Goal: Navigation & Orientation: Find specific page/section

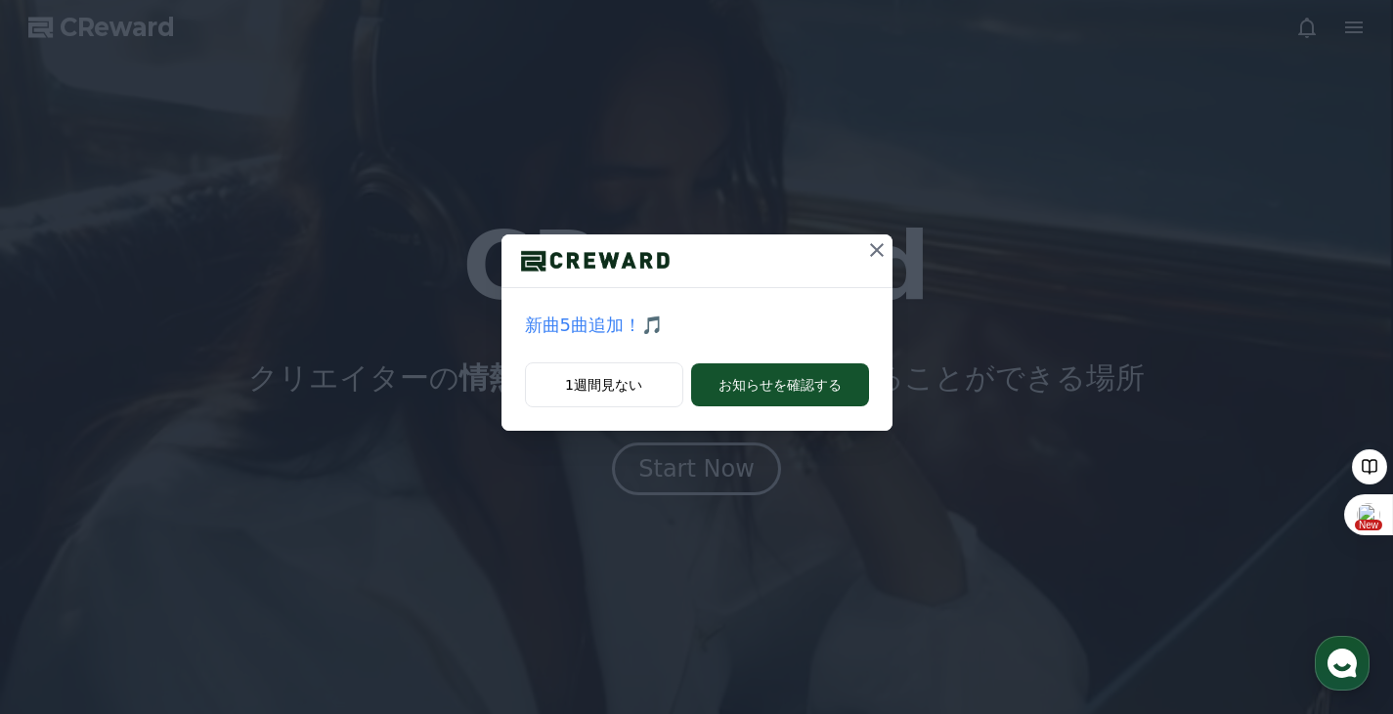
click at [665, 473] on div "新曲5曲追加！🎵 1週間見ない お知らせを確認する" at bounding box center [696, 357] width 1393 height 714
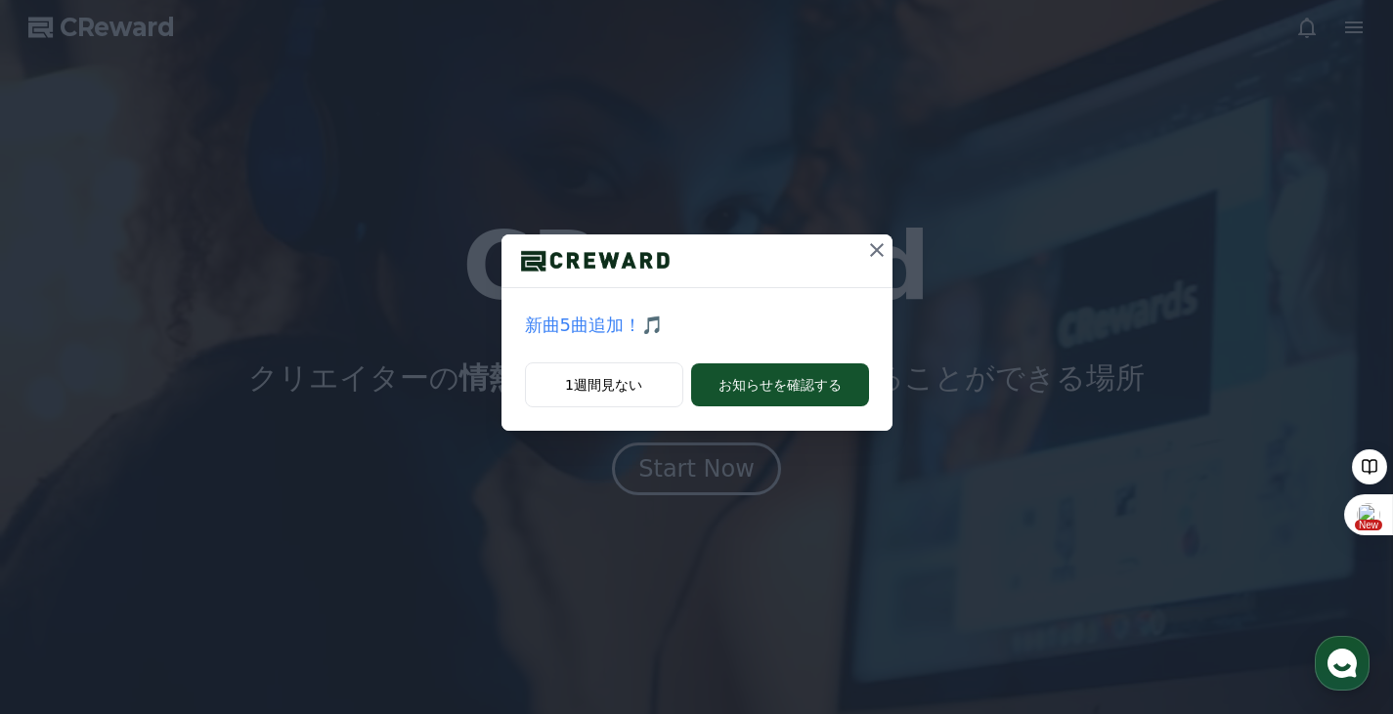
click at [879, 256] on icon at bounding box center [876, 249] width 23 height 23
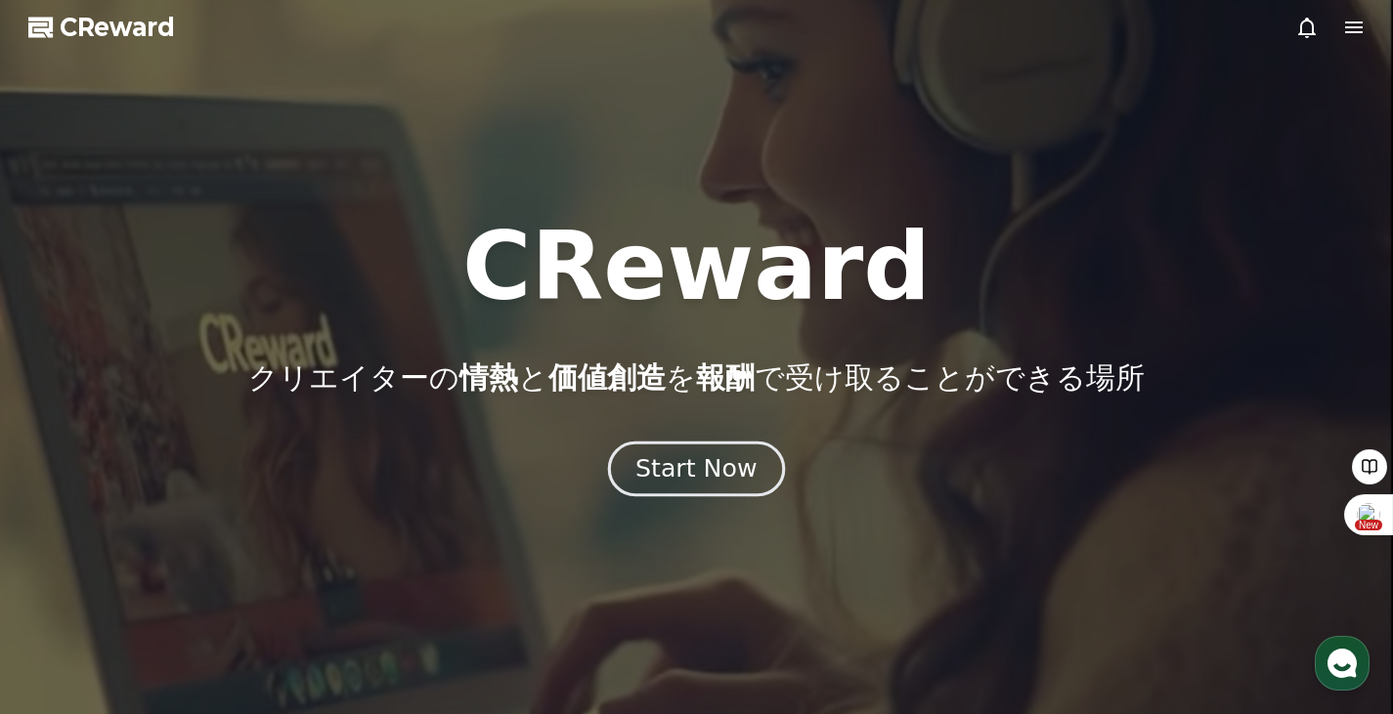
click at [711, 453] on div "Start Now" at bounding box center [695, 469] width 121 height 33
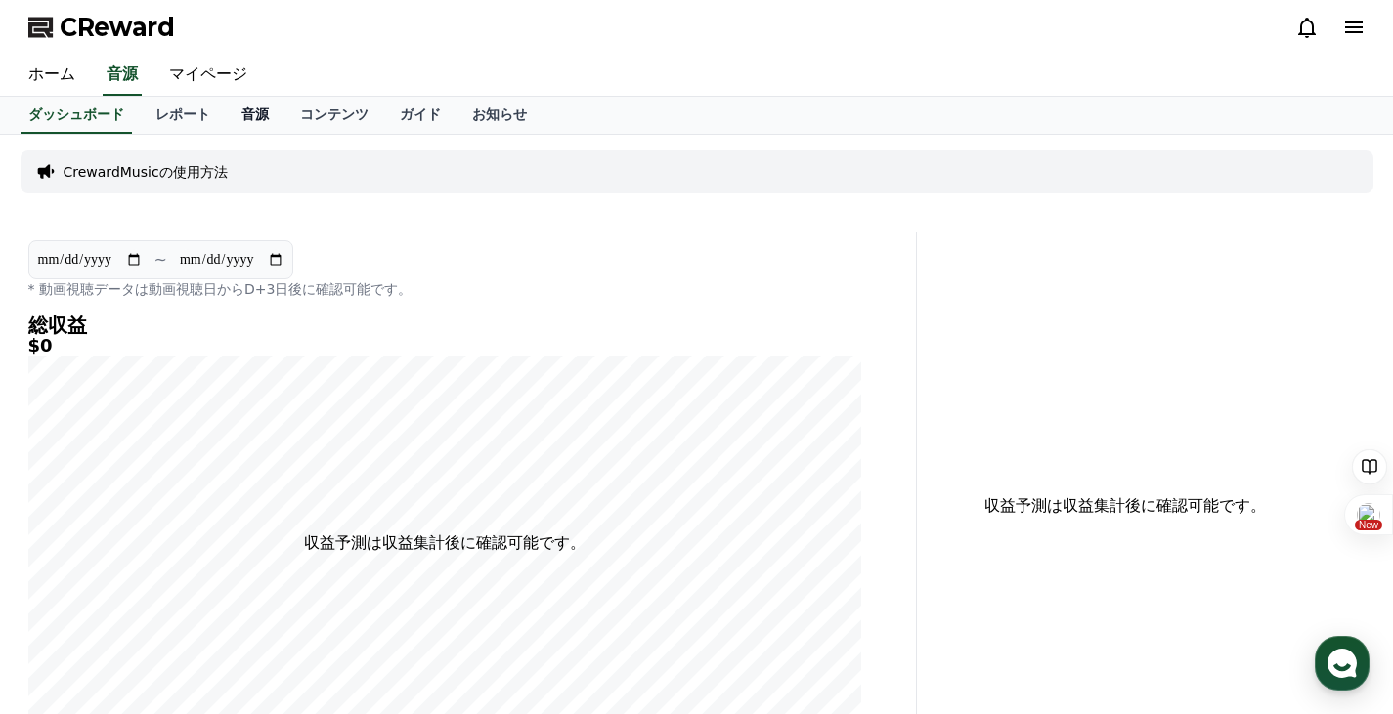
click at [226, 108] on link "音源" at bounding box center [255, 115] width 59 height 37
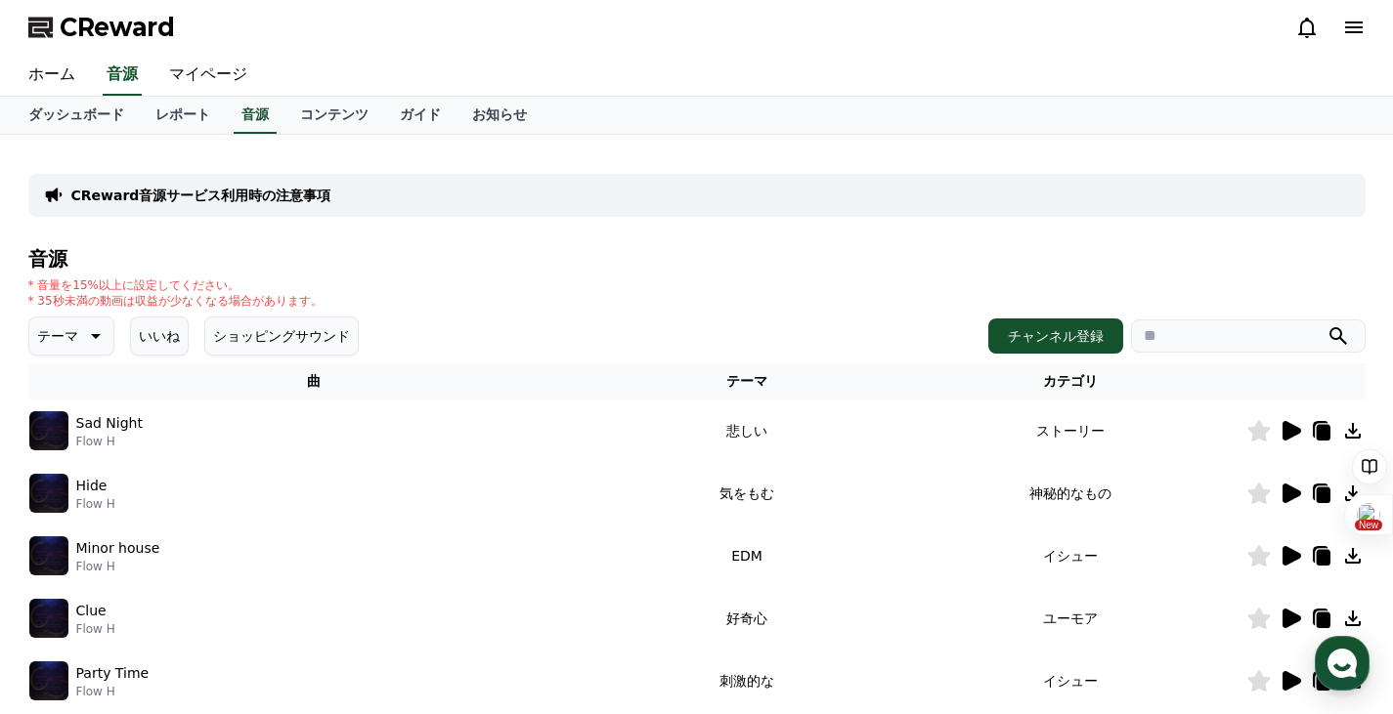
click at [153, 333] on button "いいね" at bounding box center [159, 336] width 59 height 39
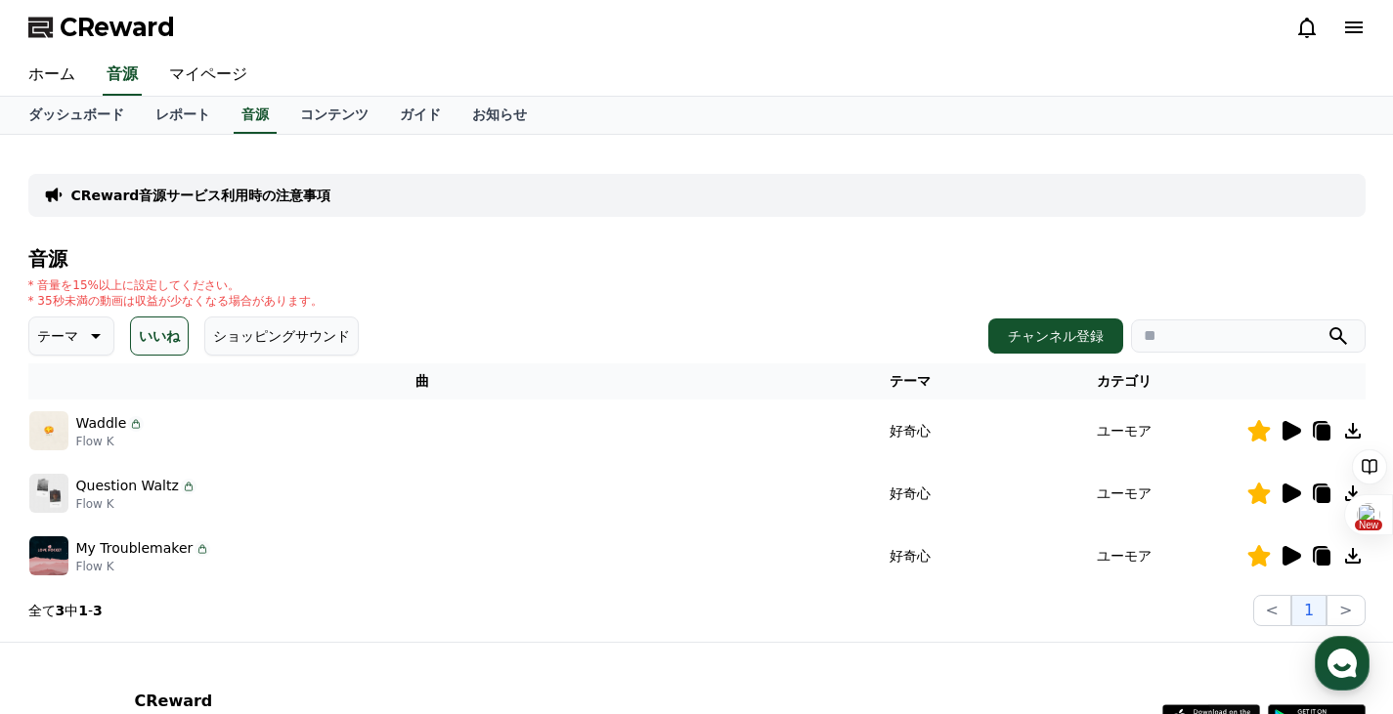
click at [1355, 436] on icon at bounding box center [1352, 430] width 23 height 23
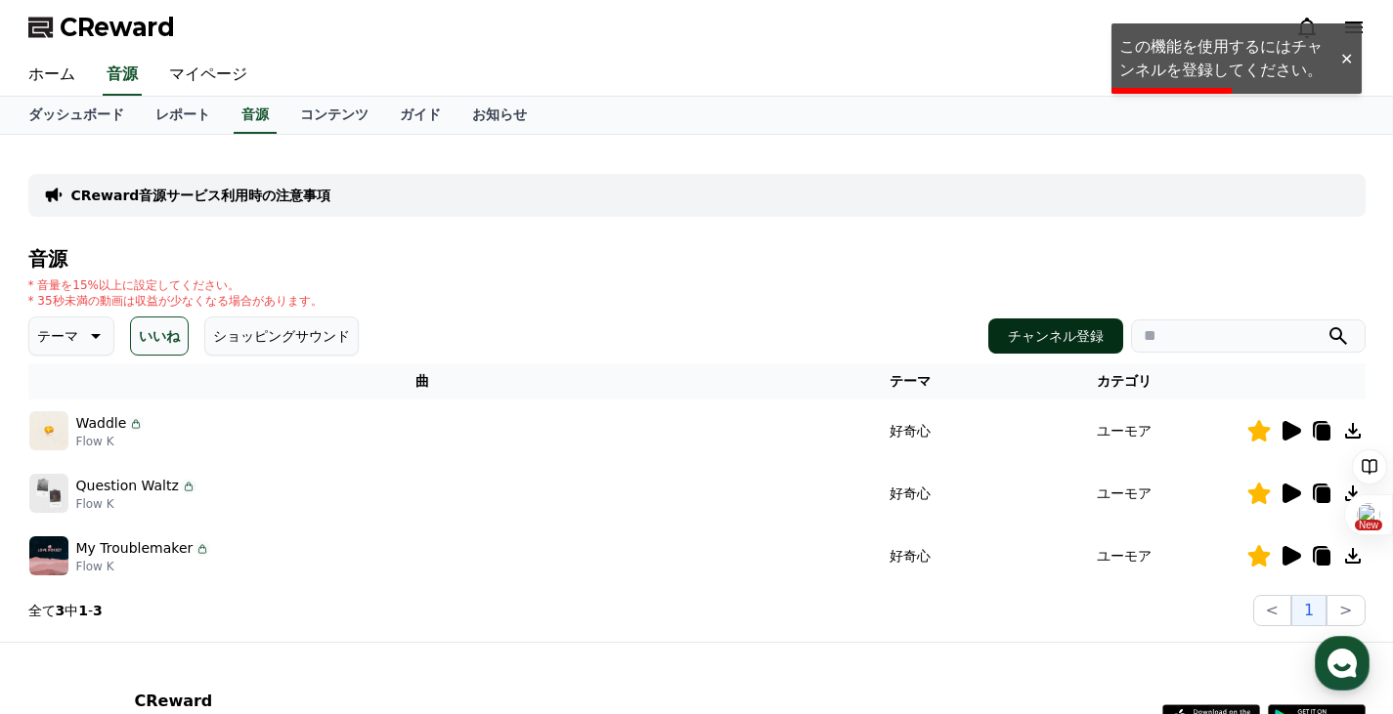
click at [1058, 335] on button "チャンネル登録" at bounding box center [1055, 336] width 135 height 35
